Goal: Register for event/course

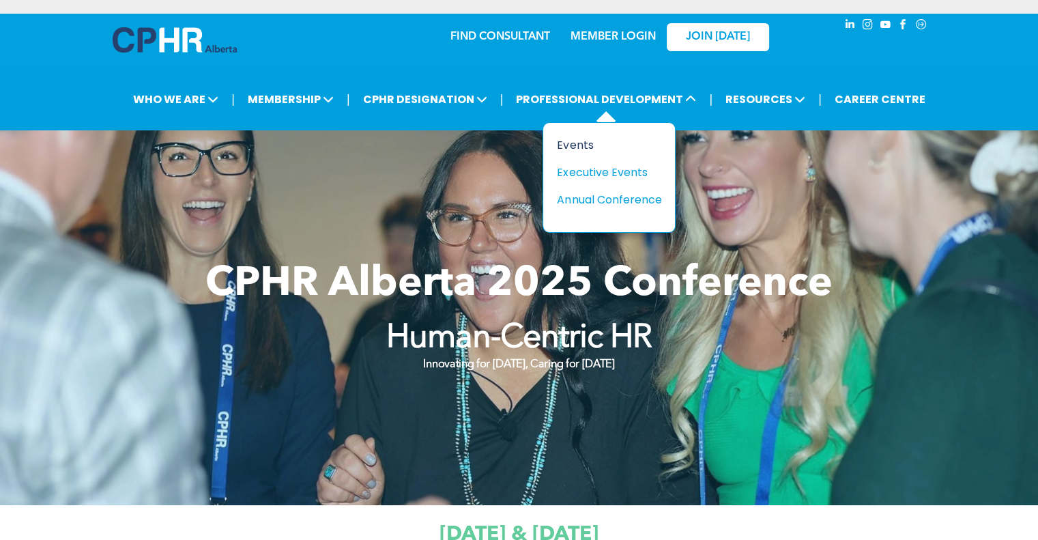
click at [581, 142] on div "Events" at bounding box center [604, 145] width 94 height 17
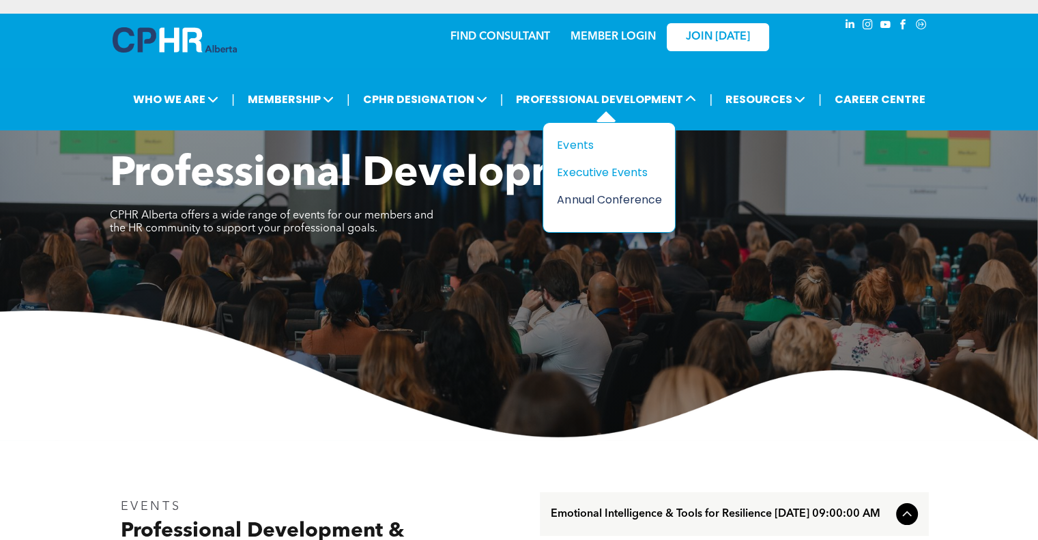
click at [600, 194] on div "Annual Conference" at bounding box center [604, 199] width 94 height 17
